Goal: Complete application form

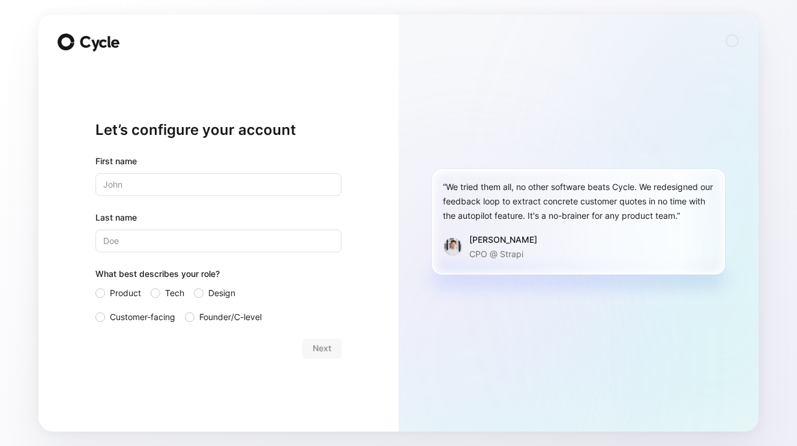
type input "m"
type input "[PERSON_NAME]"
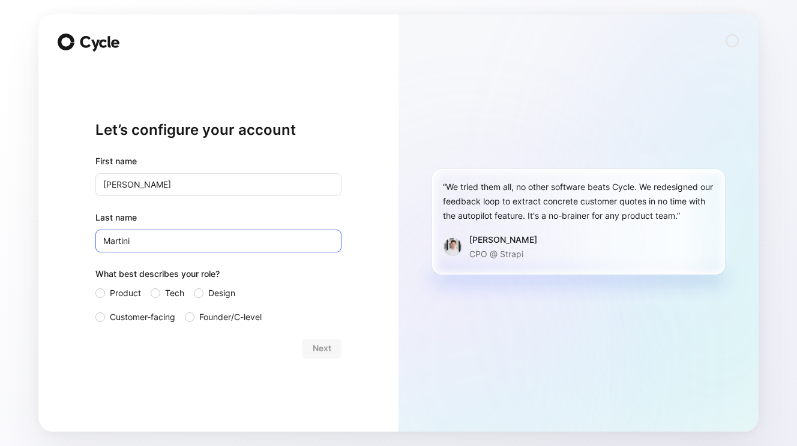
type input "Martini"
click at [85, 201] on div "Let’s configure your account First name [PERSON_NAME] Last name [PERSON_NAME] W…" at bounding box center [218, 223] width 360 height 418
click at [118, 292] on span "Product" at bounding box center [125, 293] width 31 height 14
click at [95, 286] on input "Product" at bounding box center [95, 286] width 0 height 0
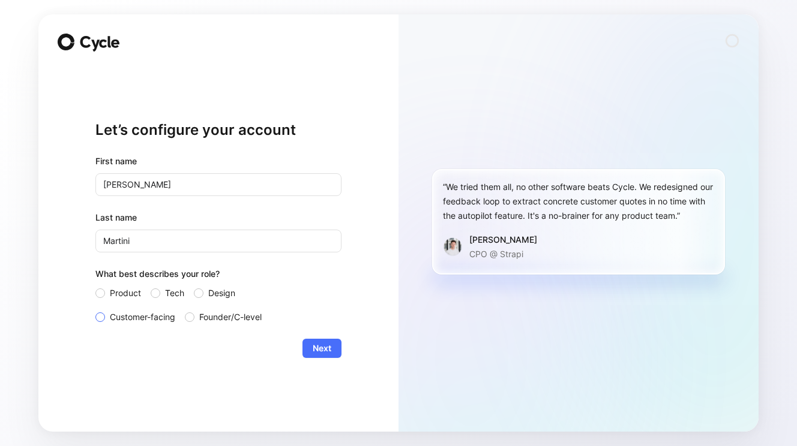
click at [127, 318] on span "Customer-facing" at bounding box center [142, 317] width 65 height 14
click at [95, 310] on input "Customer-facing" at bounding box center [95, 310] width 0 height 0
click at [331, 358] on button "Next" at bounding box center [321, 348] width 39 height 19
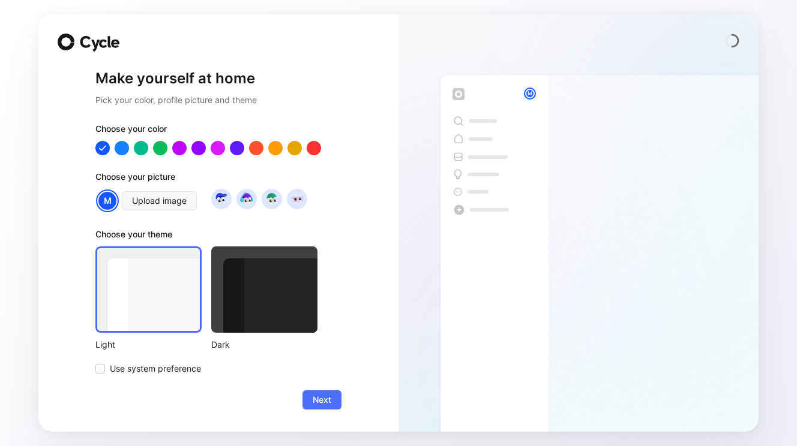
click at [313, 410] on div "Make yourself at home Pick your color, profile picture and theme Choose your co…" at bounding box center [218, 239] width 246 height 347
click at [318, 403] on span "Next" at bounding box center [322, 400] width 19 height 14
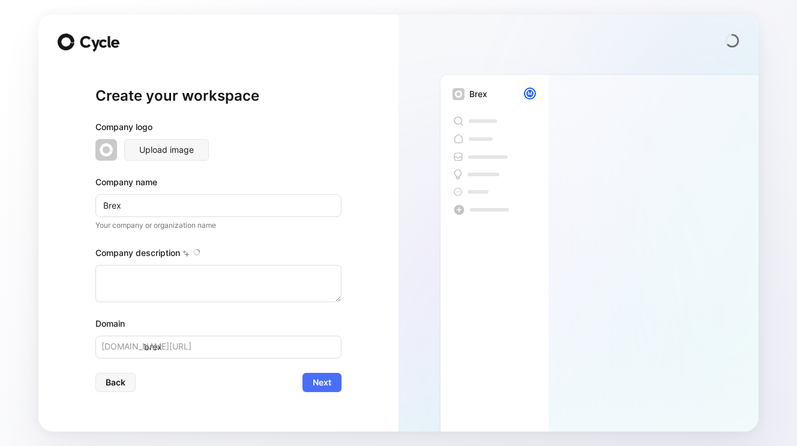
type textarea "Brex is a financial technology company founded in [DATE] by [PERSON_NAME] and […"
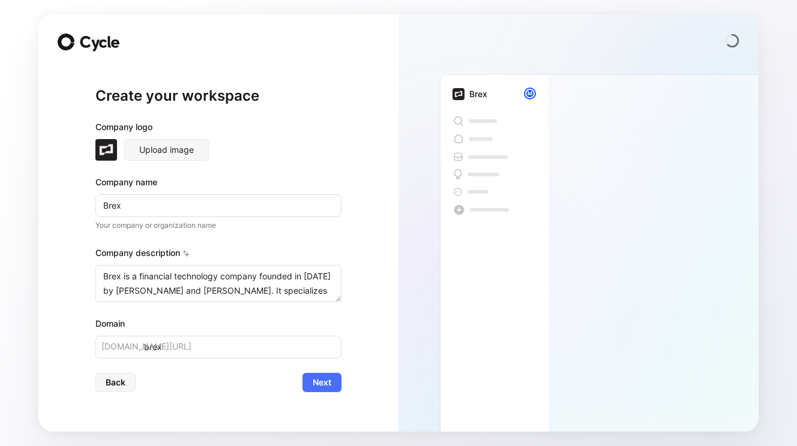
click at [265, 127] on div "Company logo" at bounding box center [218, 129] width 246 height 19
click at [313, 383] on span "Next" at bounding box center [322, 383] width 19 height 14
